Goal: Information Seeking & Learning: Learn about a topic

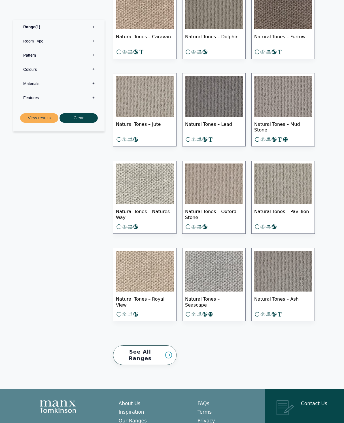
scroll to position [351, 0]
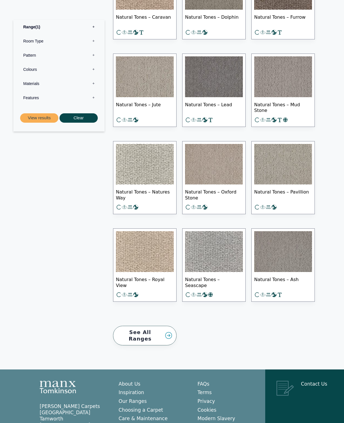
click at [136, 330] on link "See All Ranges" at bounding box center [144, 335] width 63 height 20
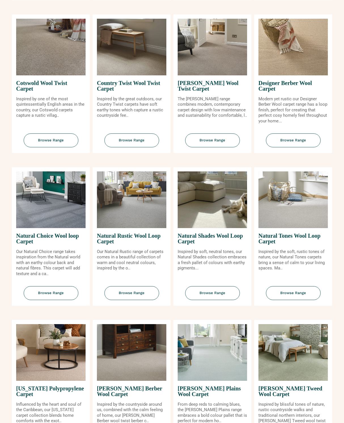
scroll to position [303, 0]
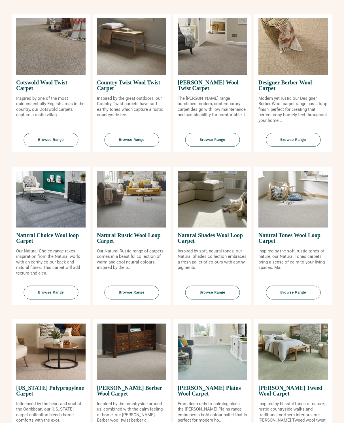
click at [210, 227] on img at bounding box center [211, 199] width 69 height 57
click at [203, 297] on span "Browse Range" at bounding box center [212, 292] width 55 height 14
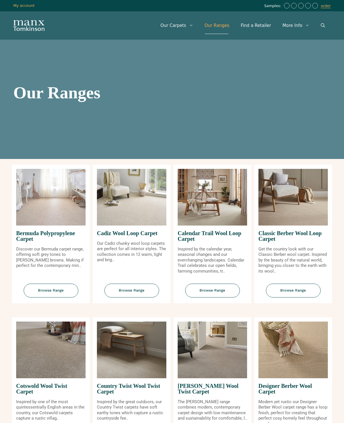
scroll to position [324, 0]
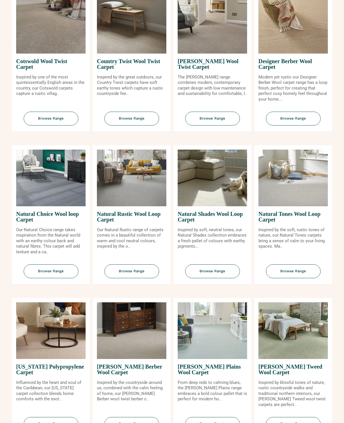
click at [204, 274] on span "Browse Range" at bounding box center [212, 271] width 55 height 14
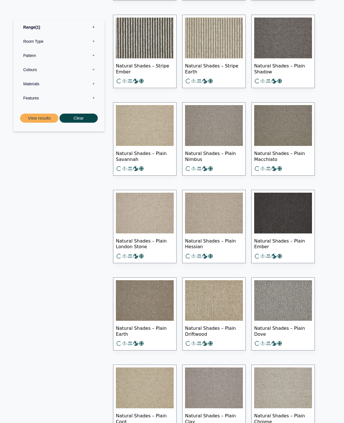
scroll to position [383, 0]
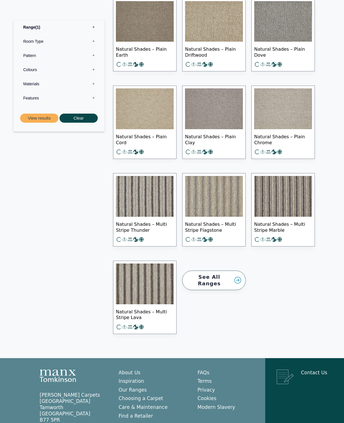
scroll to position [659, 0]
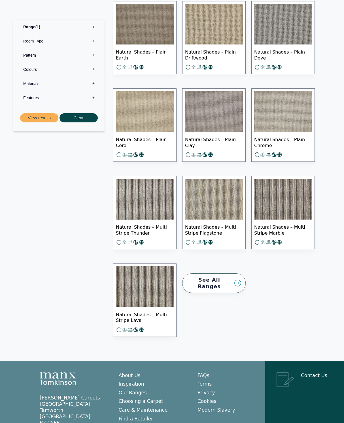
click at [143, 112] on img at bounding box center [145, 111] width 58 height 41
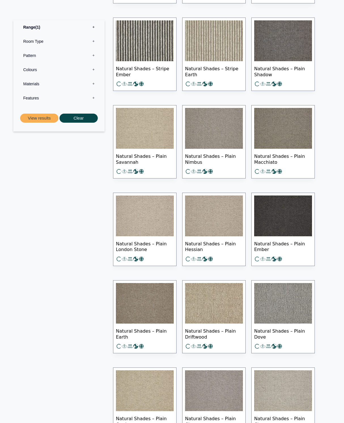
scroll to position [379, 0]
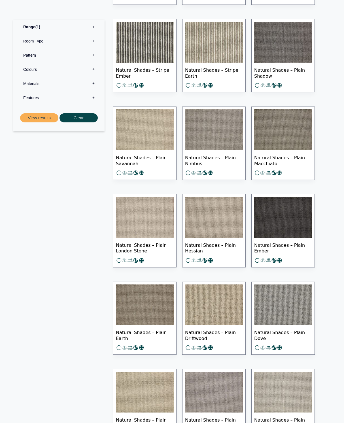
click at [311, 114] on img at bounding box center [283, 129] width 58 height 41
